Goal: Book appointment/travel/reservation

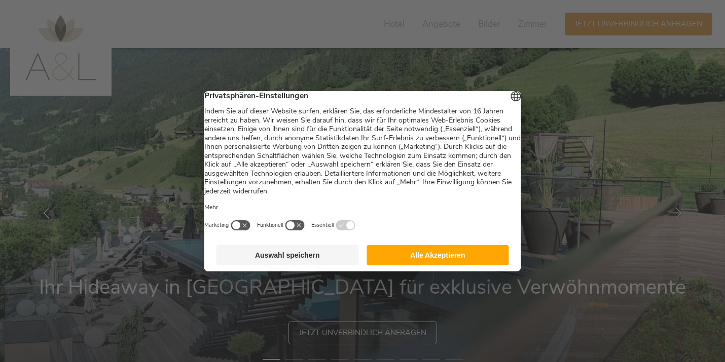
click at [427, 261] on button "Alle Akzeptieren" at bounding box center [437, 255] width 142 height 20
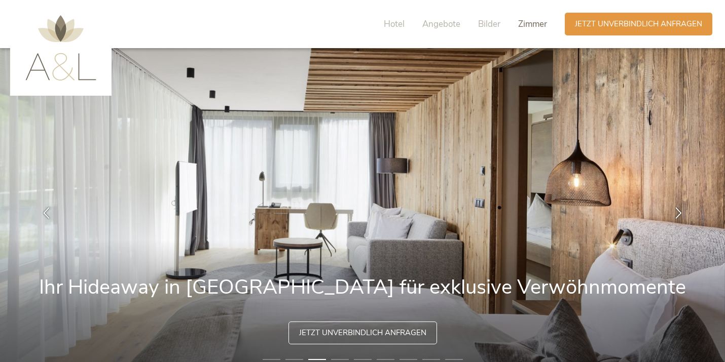
click at [535, 23] on span "Zimmer" at bounding box center [532, 24] width 29 height 12
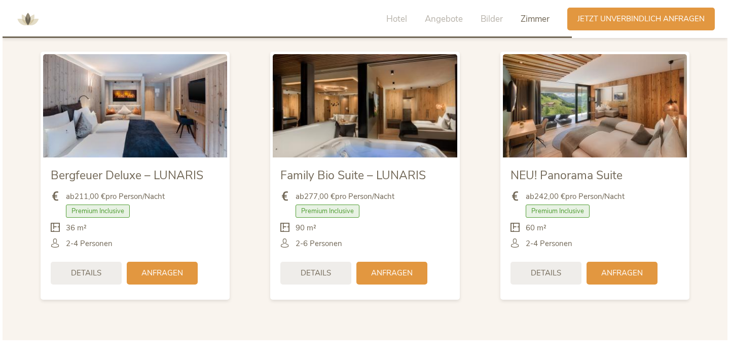
scroll to position [2391, 0]
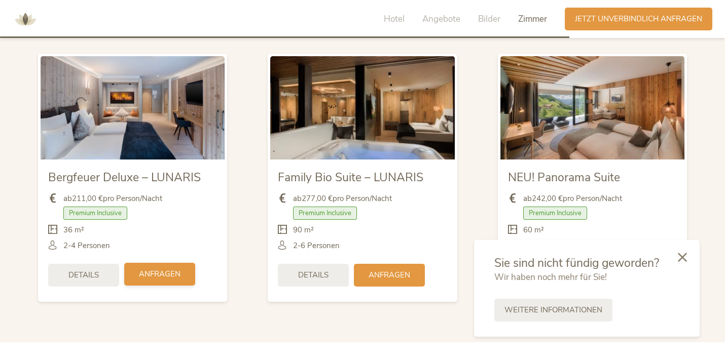
click at [145, 269] on span "Anfragen" at bounding box center [160, 274] width 42 height 11
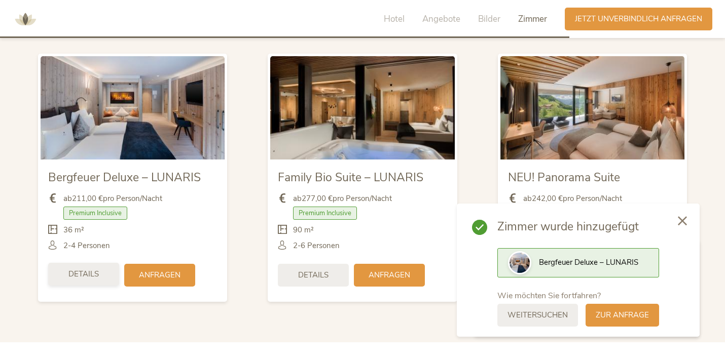
click at [83, 269] on span "Details" at bounding box center [83, 274] width 30 height 11
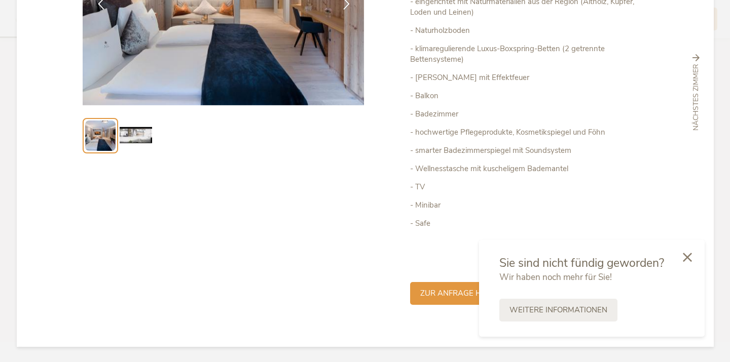
scroll to position [176, 0]
click at [687, 257] on icon at bounding box center [687, 256] width 9 height 9
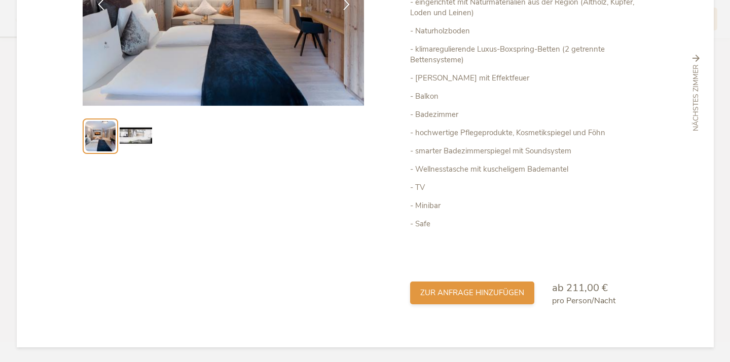
click at [482, 290] on span "zur Anfrage hinzufügen" at bounding box center [472, 293] width 104 height 11
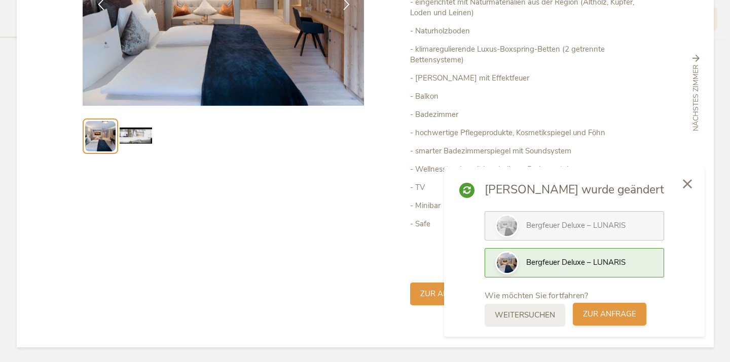
click at [619, 314] on span "zur Anfrage" at bounding box center [609, 314] width 53 height 11
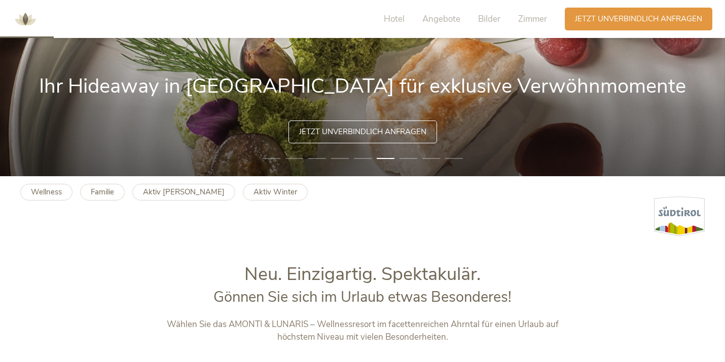
scroll to position [192, 0]
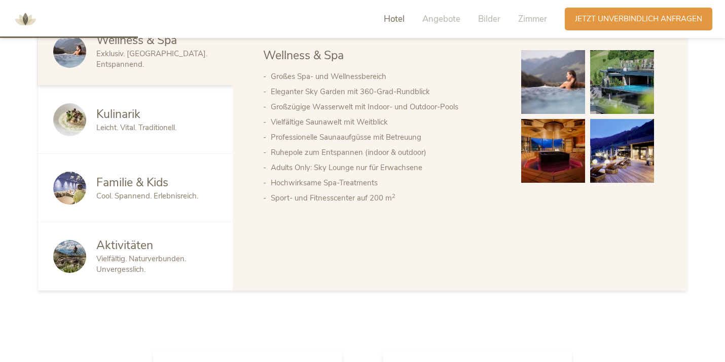
scroll to position [579, 0]
click at [128, 112] on span "Kulinarik" at bounding box center [118, 114] width 44 height 16
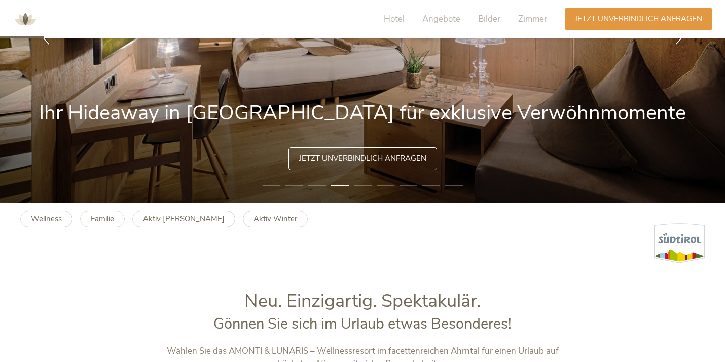
scroll to position [162, 0]
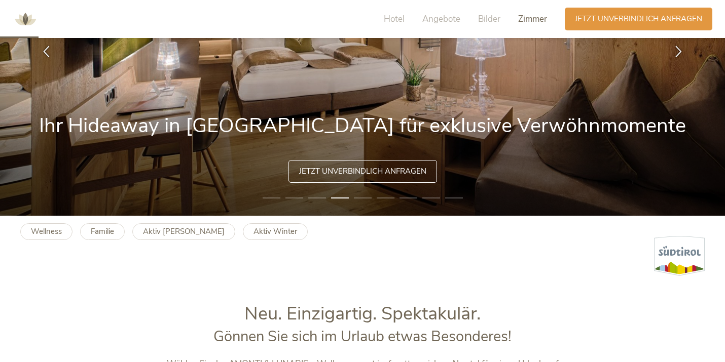
click at [532, 21] on span "Zimmer" at bounding box center [532, 19] width 29 height 12
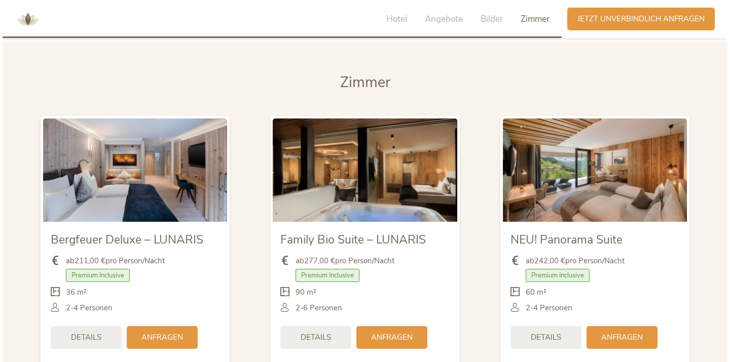
scroll to position [2352, 0]
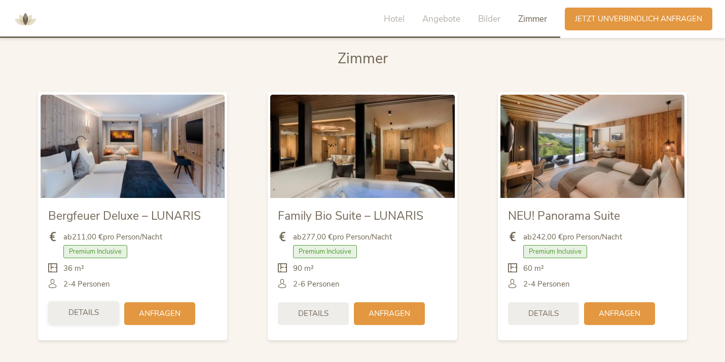
click at [87, 308] on span "Details" at bounding box center [83, 313] width 30 height 11
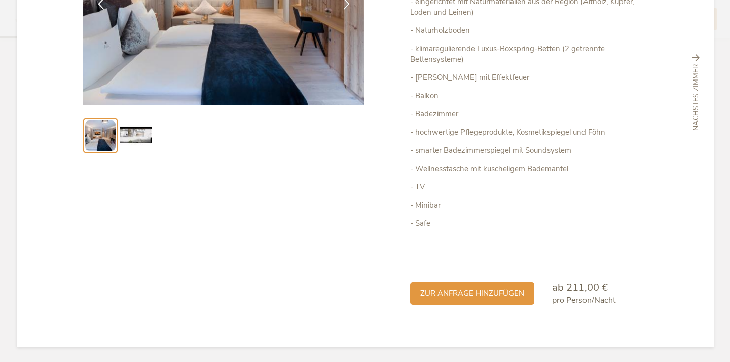
scroll to position [176, 0]
click at [479, 291] on span "zur Anfrage hinzufügen" at bounding box center [472, 293] width 104 height 11
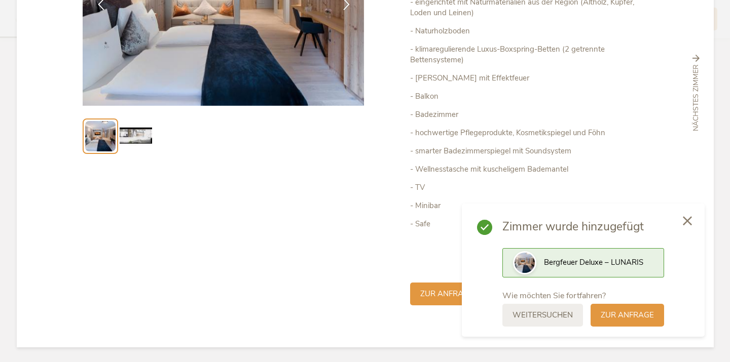
click at [605, 260] on span "Bergfeuer Deluxe – LUNARIS" at bounding box center [593, 262] width 99 height 10
click at [622, 310] on span "zur Anfrage" at bounding box center [626, 314] width 53 height 11
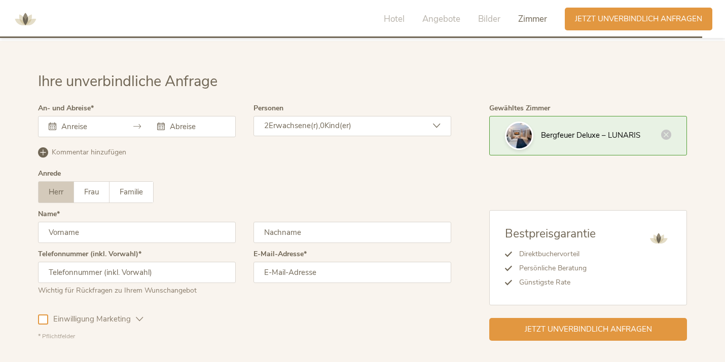
scroll to position [2986, 0]
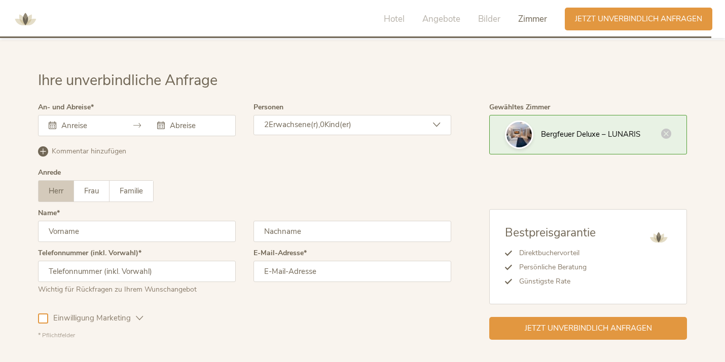
click at [57, 115] on div at bounding box center [137, 125] width 198 height 21
click at [56, 121] on div at bounding box center [83, 126] width 68 height 10
click at [69, 121] on input "text" at bounding box center [88, 126] width 58 height 10
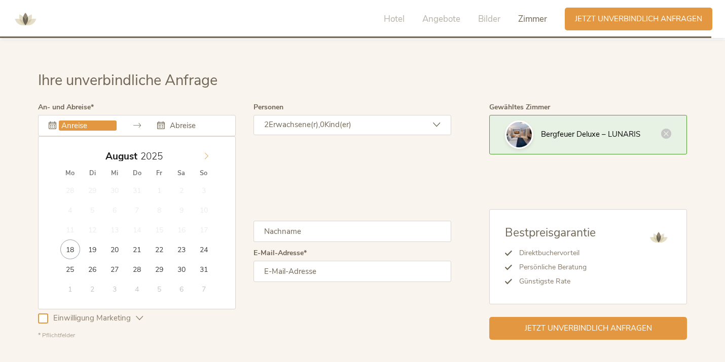
click at [205, 153] on icon at bounding box center [206, 156] width 7 height 7
type input "[DATE]"
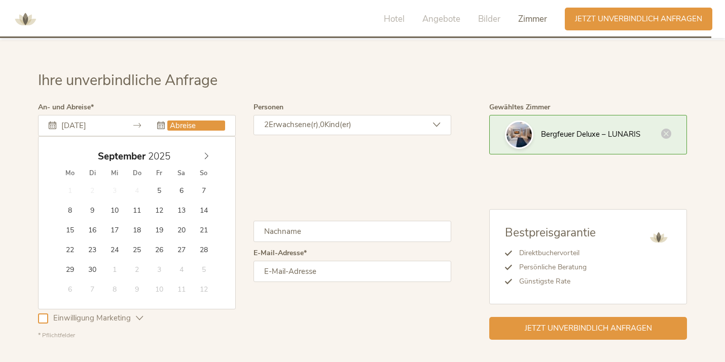
click at [175, 147] on div "[DATE]" at bounding box center [137, 156] width 156 height 19
type input "[DATE]"
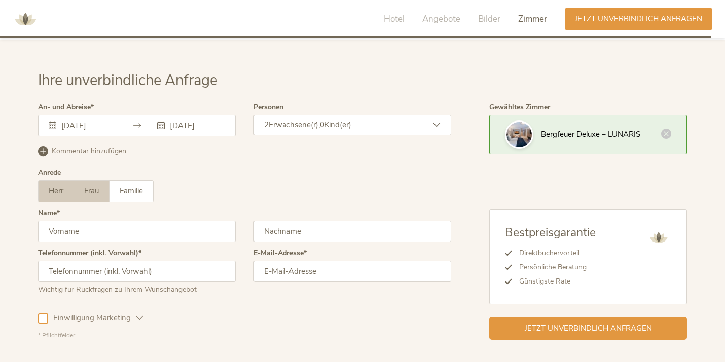
click at [92, 186] on span "Frau" at bounding box center [91, 191] width 15 height 10
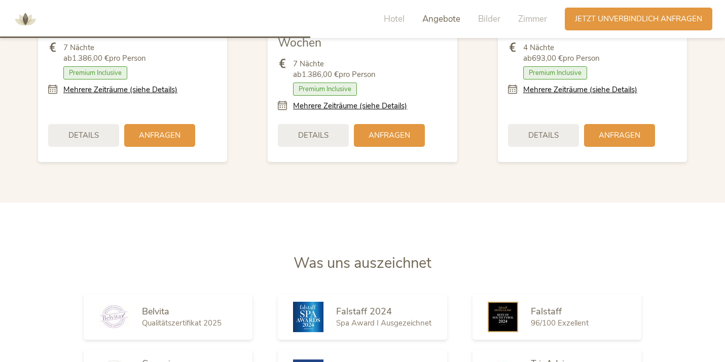
scroll to position [1296, 0]
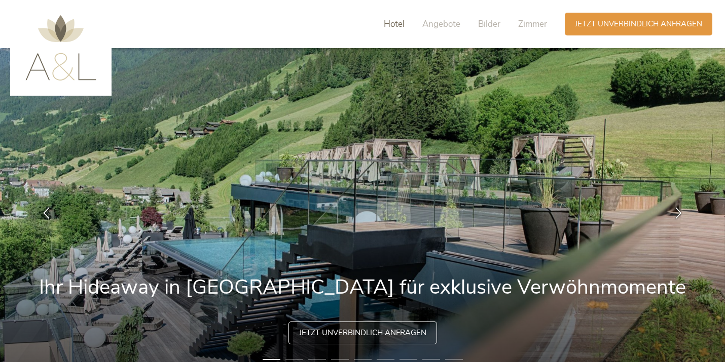
click at [395, 20] on span "Hotel" at bounding box center [394, 24] width 21 height 12
